Goal: Task Accomplishment & Management: Manage account settings

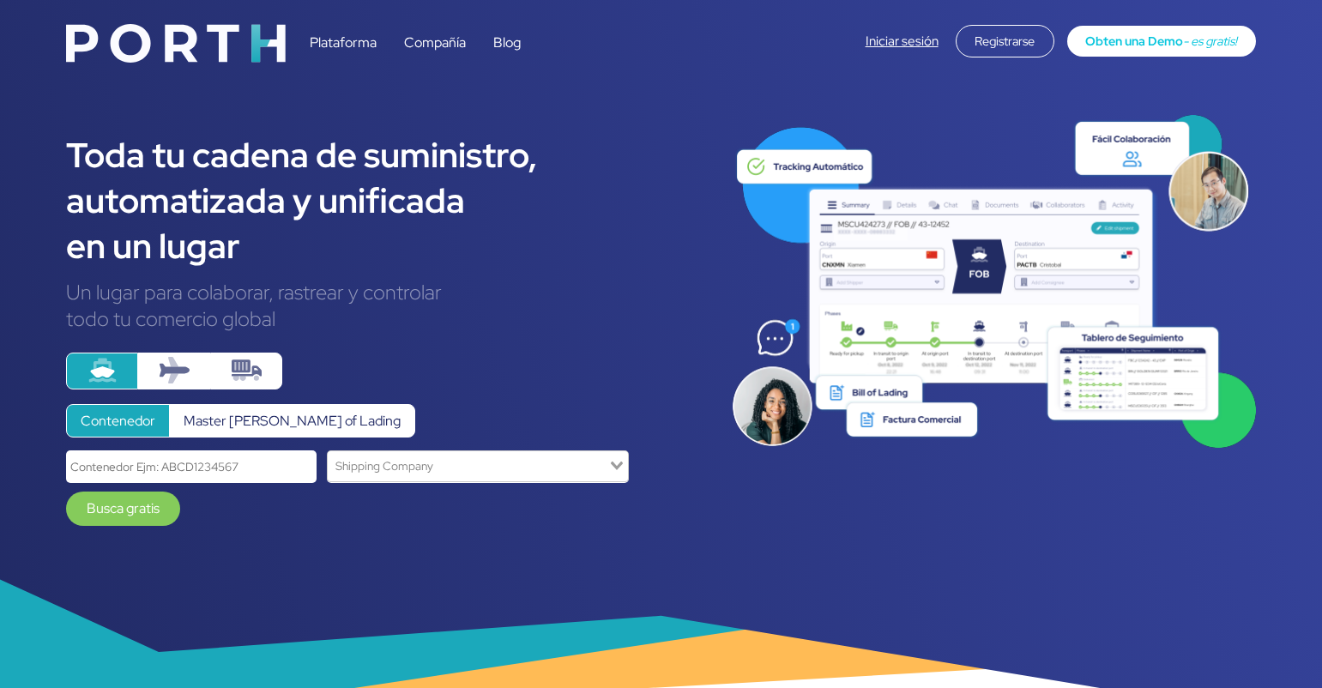
click at [903, 43] on link "Iniciar sesión" at bounding box center [901, 41] width 73 height 17
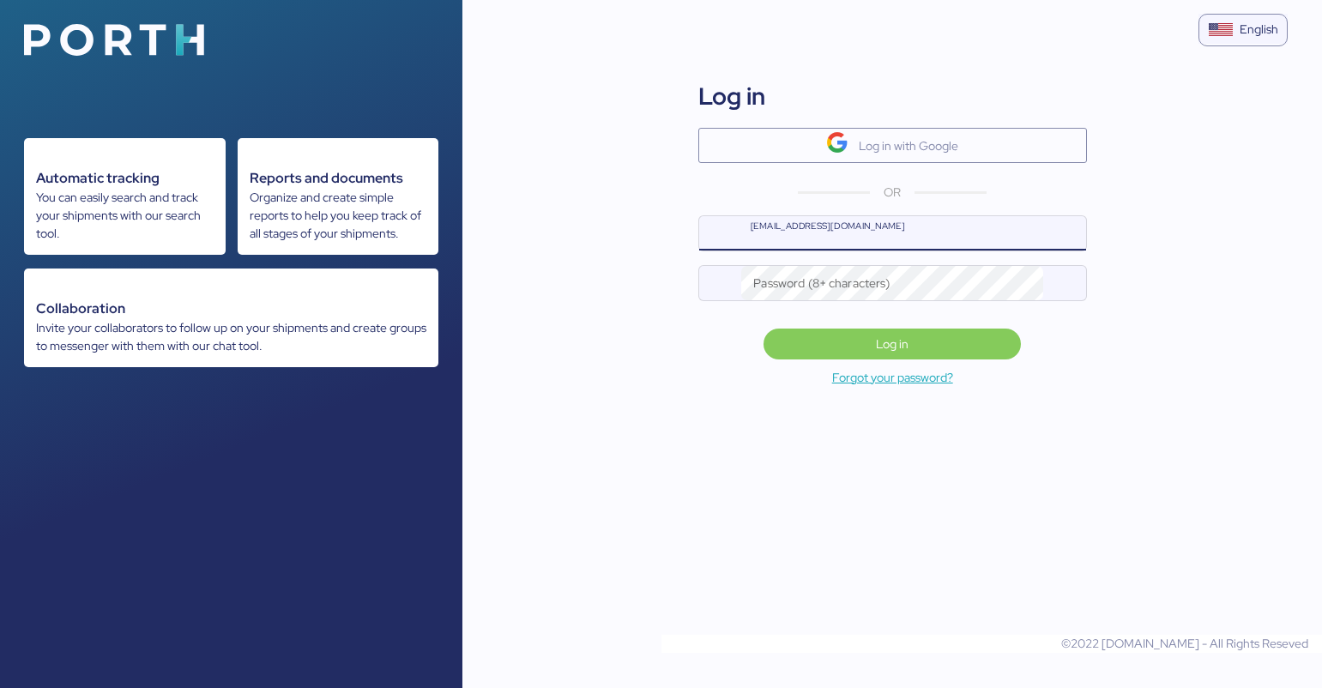
click at [810, 240] on input "[EMAIL_ADDRESS][DOMAIN_NAME]" at bounding box center [913, 233] width 344 height 34
type input "jp.aguilar@ferreteriaaya.com"
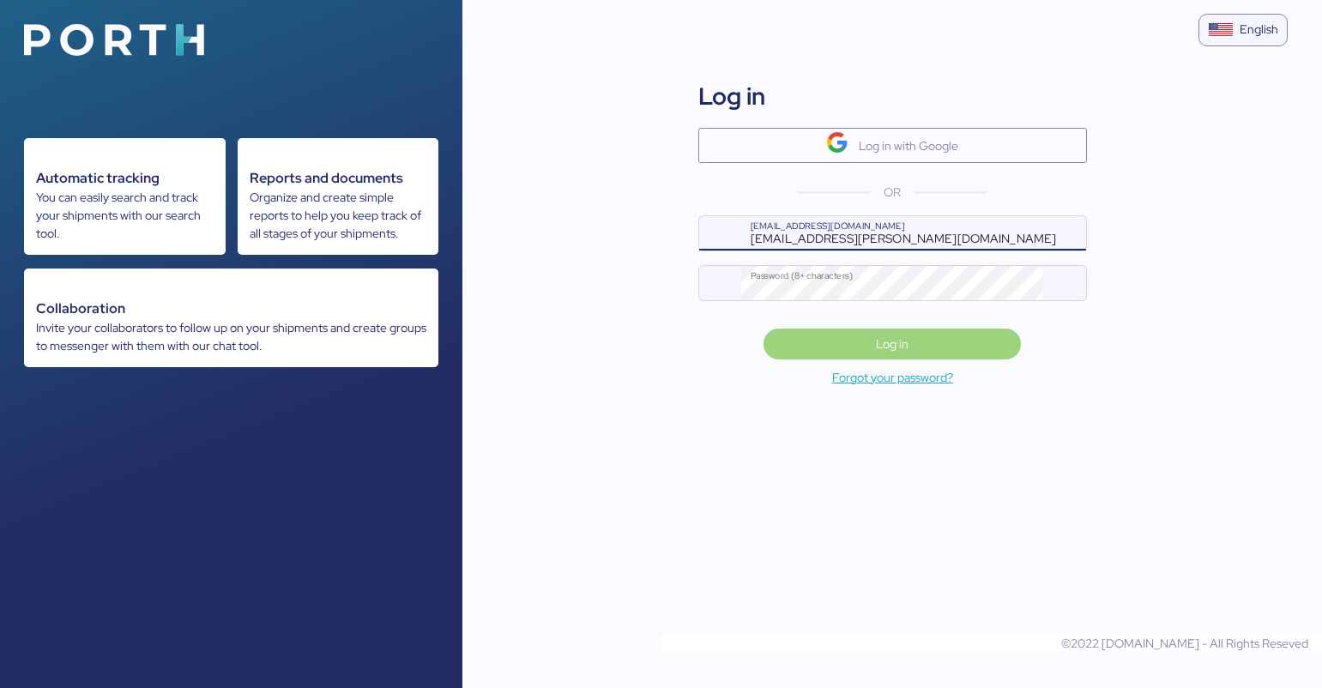
click at [868, 347] on span "Log in" at bounding box center [892, 344] width 230 height 24
